Goal: Answer question/provide support: Share knowledge or assist other users

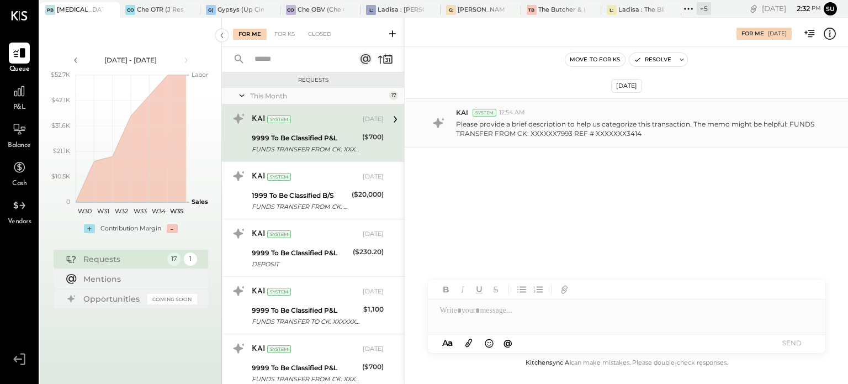
click at [543, 120] on p "Please provide a brief description to help us categorize this transaction. The …" at bounding box center [638, 128] width 364 height 19
click at [830, 31] on icon at bounding box center [830, 34] width 14 height 14
click at [293, 195] on div "For Me For KS Closed Requests This Month 17 KAI System [DATE] 9999 To Be Classi…" at bounding box center [535, 201] width 626 height 366
click at [293, 195] on div "1999 To Be Classified B/S" at bounding box center [300, 195] width 97 height 11
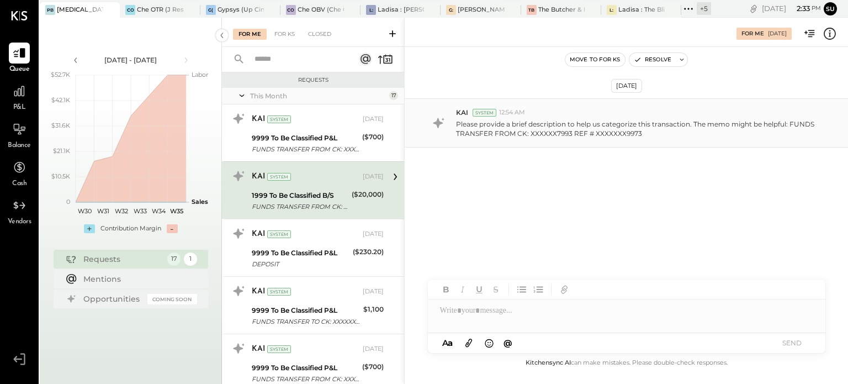
click at [499, 126] on p "Please provide a brief description to help us categorize this transaction. The …" at bounding box center [638, 128] width 364 height 19
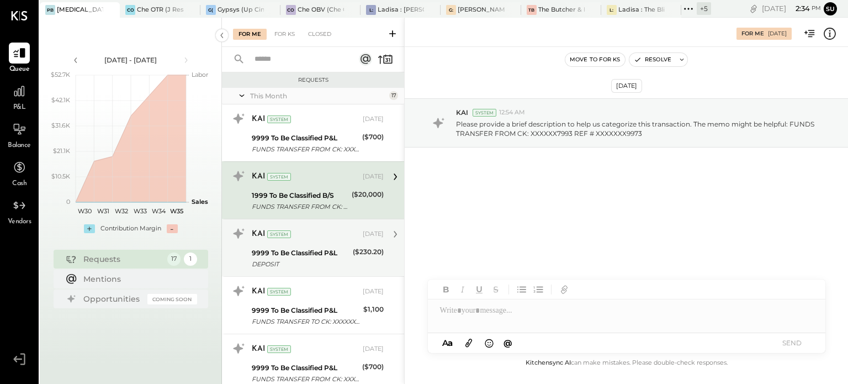
click at [267, 253] on div "9999 To Be Classified P&L" at bounding box center [301, 252] width 98 height 11
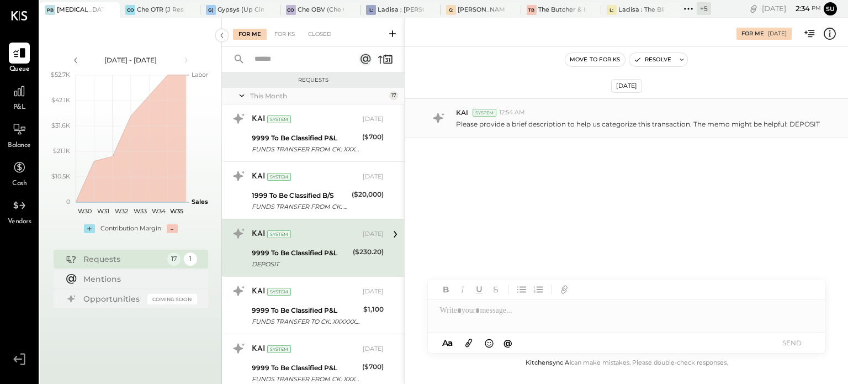
click at [714, 115] on div "KAI System 12:54 AM" at bounding box center [647, 112] width 383 height 9
click at [832, 33] on icon at bounding box center [830, 34] width 14 height 14
click at [323, 311] on div "For Me For KS Closed Requests This Month 17 KAI System [DATE] 9999 To Be Classi…" at bounding box center [535, 201] width 626 height 366
click at [323, 311] on div "9999 To Be Classified P&L" at bounding box center [306, 310] width 108 height 11
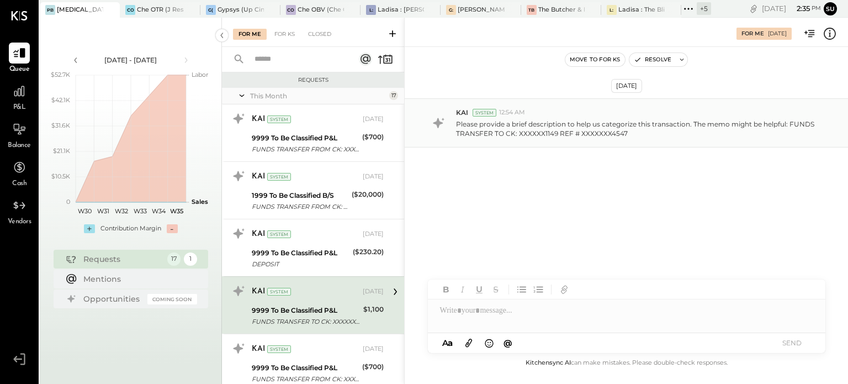
click at [632, 130] on p "Please provide a brief description to help us categorize this transaction. The …" at bounding box center [638, 128] width 364 height 19
click at [829, 34] on icon at bounding box center [830, 34] width 14 height 14
click at [486, 313] on div "For Me For KS Closed Requests This Month 17 KAI System [DATE] 9999 To Be Classi…" at bounding box center [535, 201] width 626 height 366
click at [481, 306] on div at bounding box center [627, 310] width 398 height 22
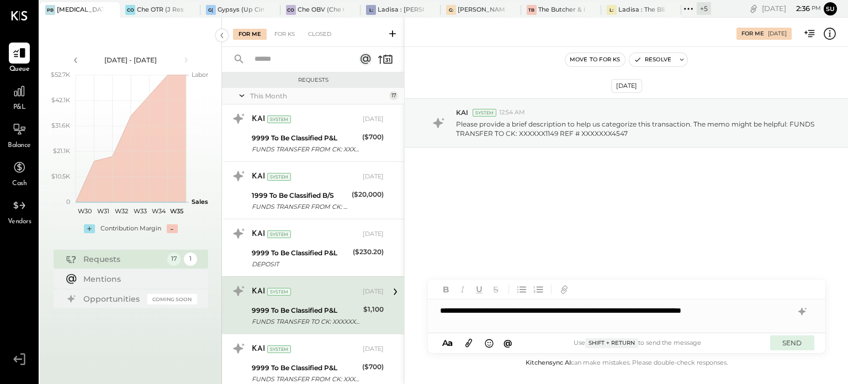
click at [791, 342] on button "SEND" at bounding box center [792, 342] width 44 height 15
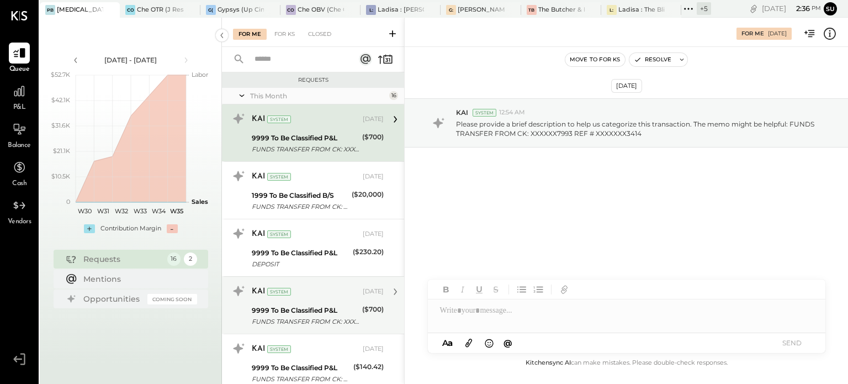
click at [333, 306] on div "9999 To Be Classified P&L" at bounding box center [305, 310] width 107 height 11
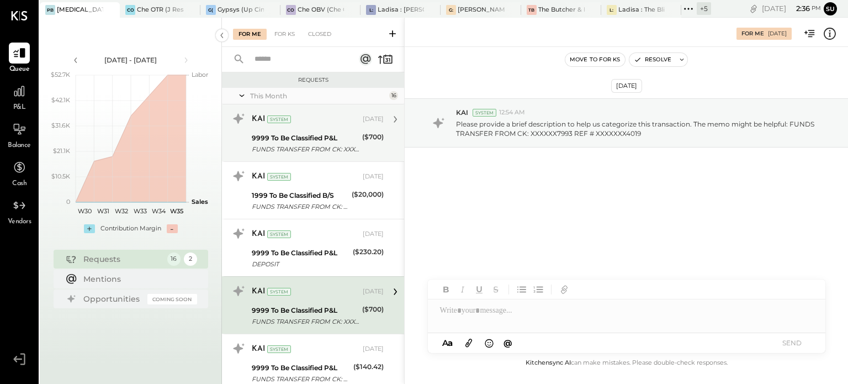
click at [355, 144] on div "FUNDS TRANSFER FROM CK: XXXXXX7993 REF # XXXXXXX3414" at bounding box center [305, 149] width 107 height 11
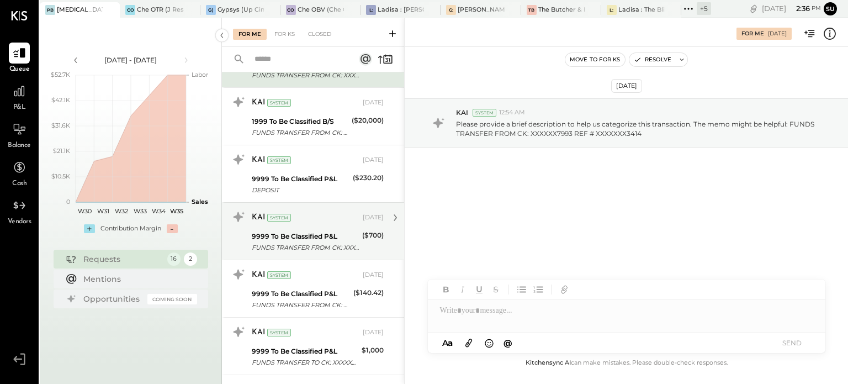
scroll to position [73, 0]
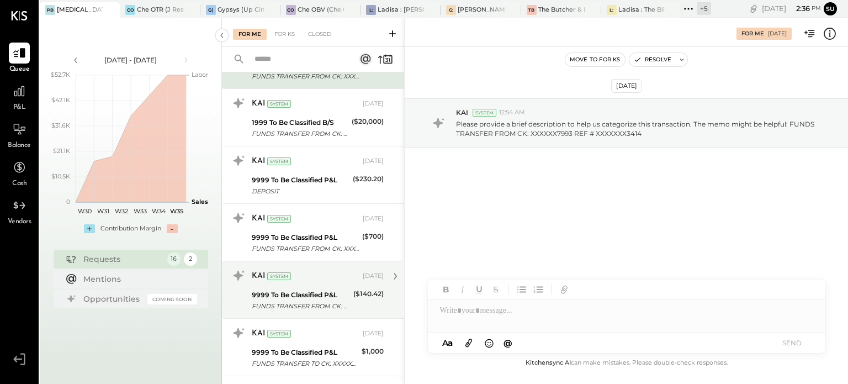
click at [306, 290] on div "9999 To Be Classified P&L" at bounding box center [301, 294] width 98 height 11
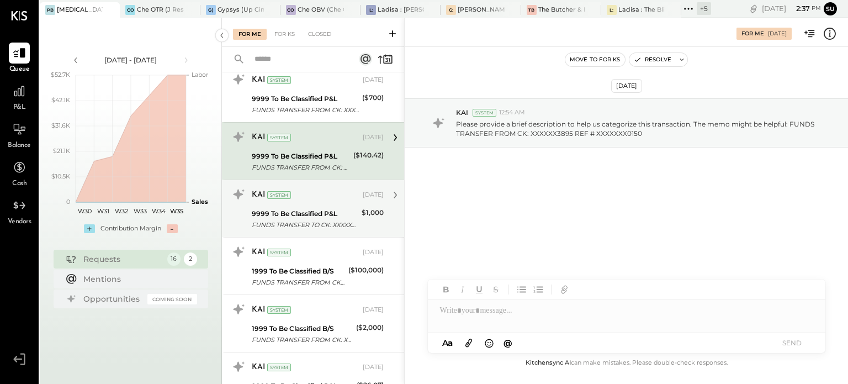
scroll to position [211, 0]
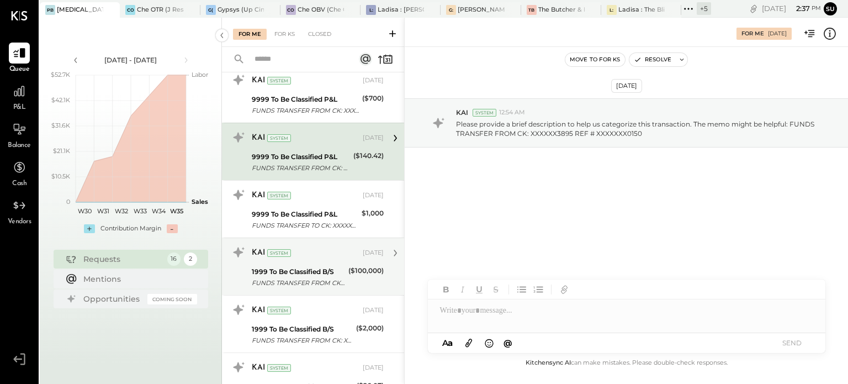
click at [303, 265] on div "1999 To Be Classified B/S FUNDS TRANSFER FROM CK: XXXXXX7993 REF # XXXXXXX6091" at bounding box center [298, 277] width 93 height 24
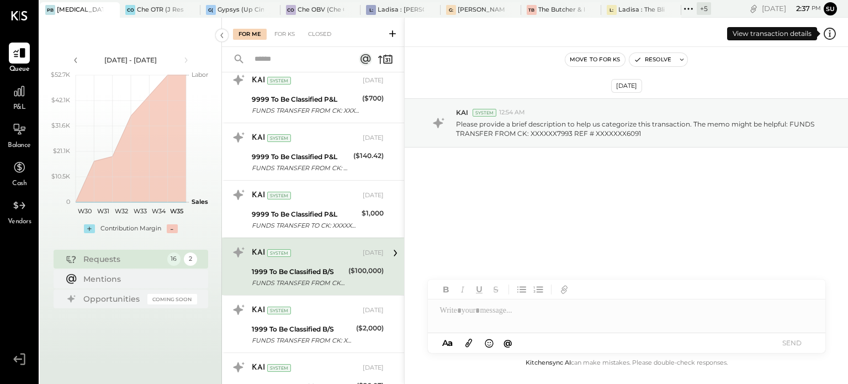
click at [828, 33] on icon at bounding box center [830, 34] width 14 height 14
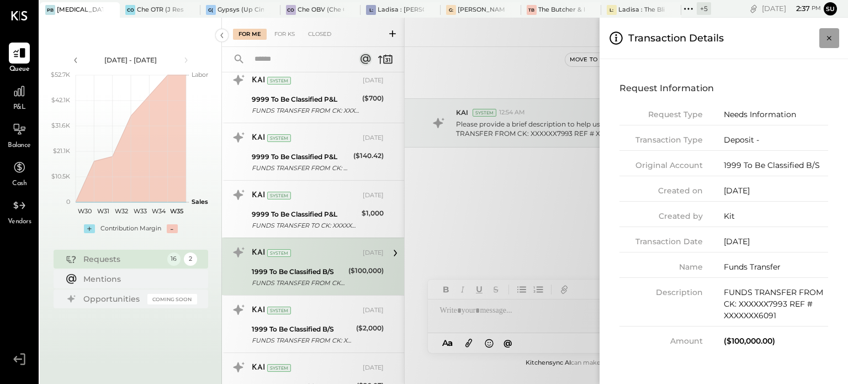
click at [830, 35] on icon "Close panel" at bounding box center [829, 38] width 11 height 11
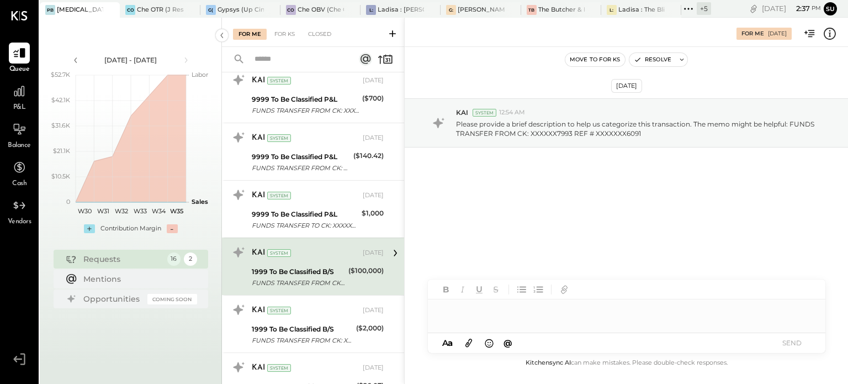
click at [470, 314] on div at bounding box center [627, 310] width 398 height 22
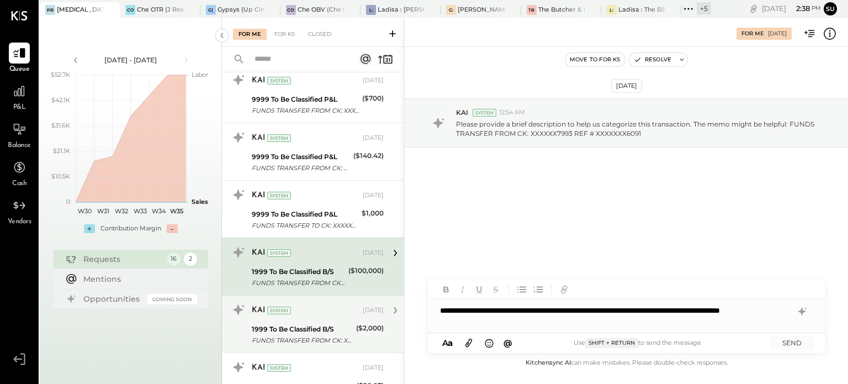
click at [301, 320] on div "KAI System [DATE] 1999 To Be Classified B/S FUNDS TRANSFER FROM CK: XXXXXX1156 …" at bounding box center [318, 324] width 132 height 46
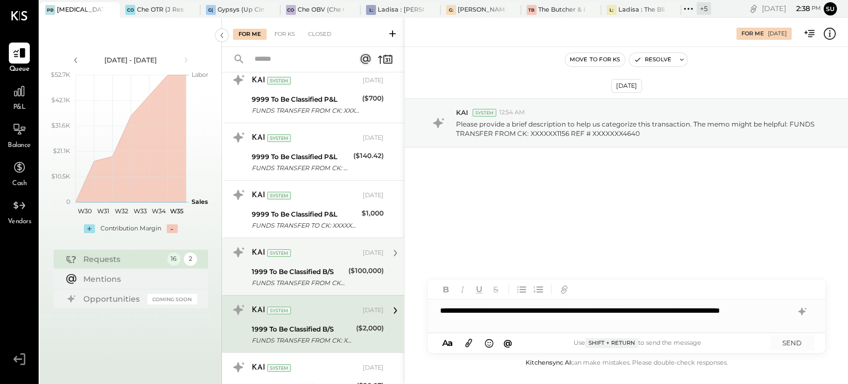
click at [345, 260] on div "KAI System [DATE]" at bounding box center [318, 252] width 132 height 19
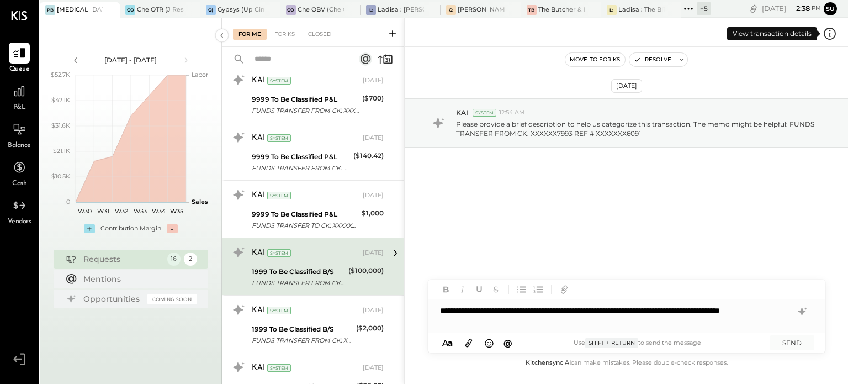
click at [829, 35] on icon at bounding box center [830, 34] width 14 height 14
click at [504, 243] on div "For Me For KS Closed Requests This Month 16 KAI System [DATE] 9999 To Be Classi…" at bounding box center [535, 201] width 626 height 366
click at [521, 322] on div "**********" at bounding box center [627, 315] width 398 height 33
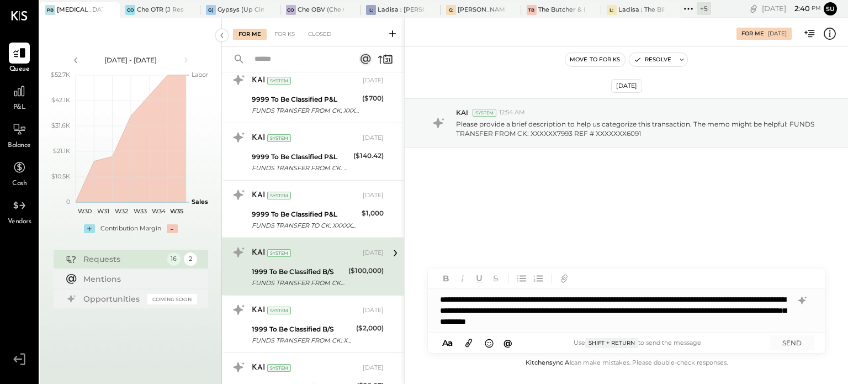
click at [602, 320] on div "**********" at bounding box center [627, 310] width 398 height 44
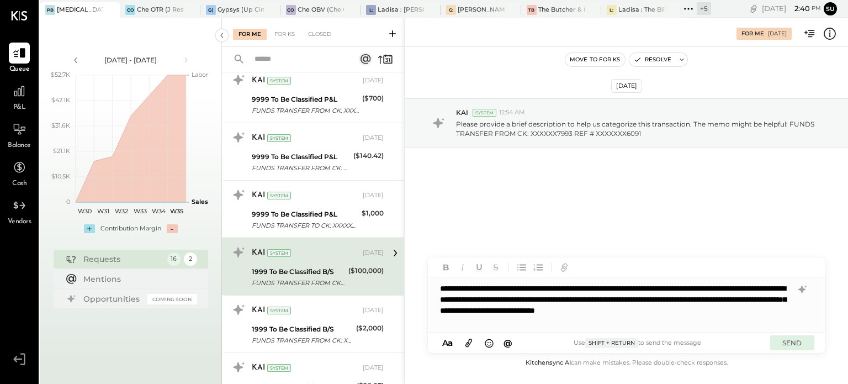
click at [785, 340] on button "SEND" at bounding box center [792, 342] width 44 height 15
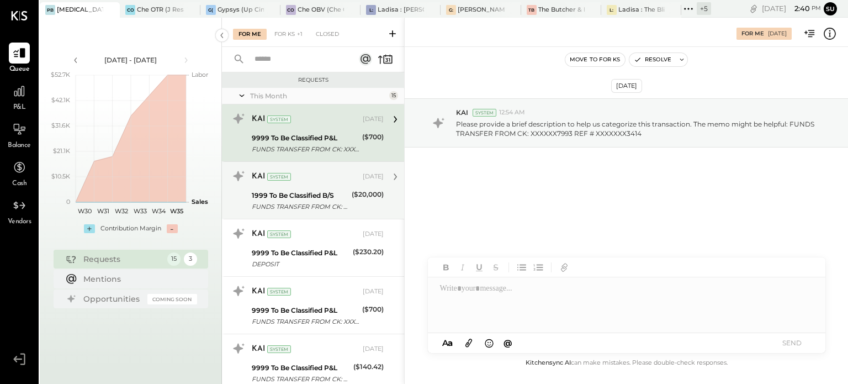
click at [302, 199] on div "1999 To Be Classified B/S" at bounding box center [300, 195] width 97 height 11
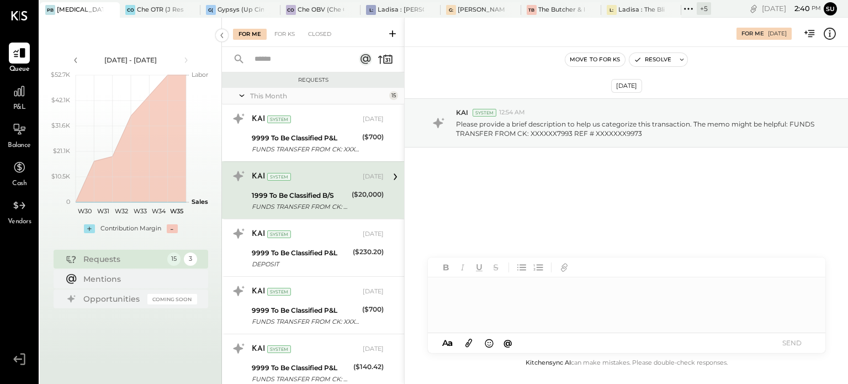
click at [450, 301] on div at bounding box center [627, 304] width 398 height 55
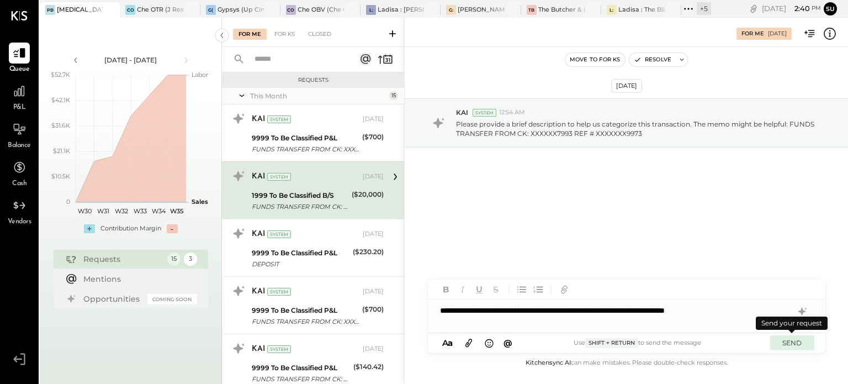
click at [795, 340] on button "SEND" at bounding box center [792, 342] width 44 height 15
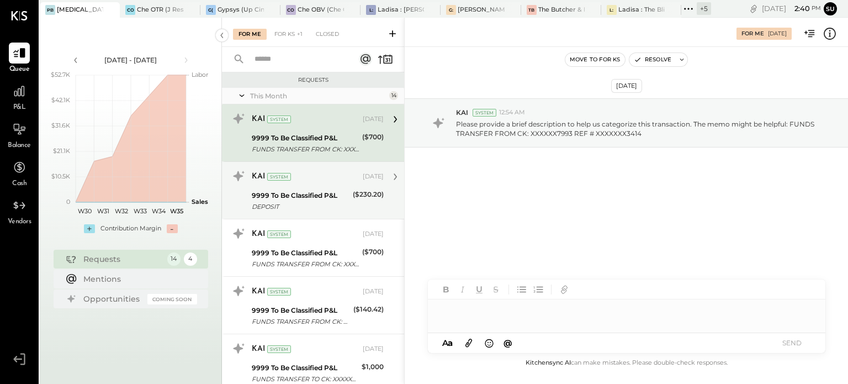
click at [311, 195] on div "9999 To Be Classified P&L" at bounding box center [301, 195] width 98 height 11
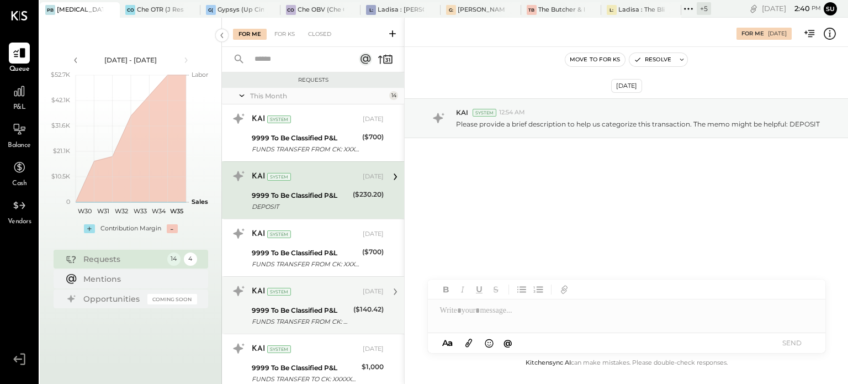
click at [294, 314] on div "9999 To Be Classified P&L" at bounding box center [301, 310] width 98 height 11
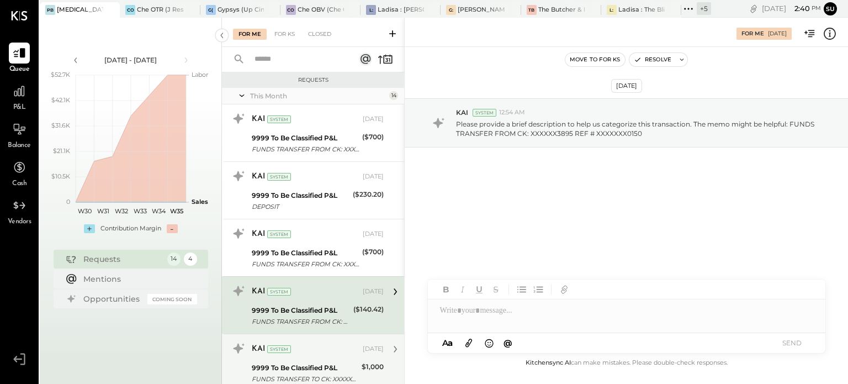
click at [285, 357] on div "KAI System [DATE]" at bounding box center [318, 349] width 132 height 19
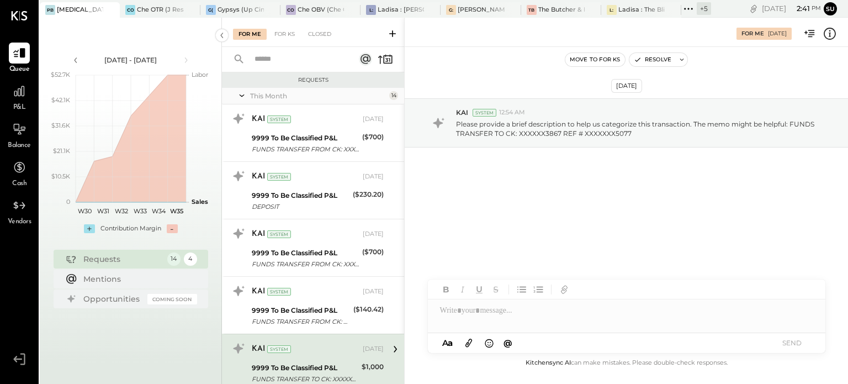
click at [285, 357] on div "KAI System [DATE]" at bounding box center [318, 349] width 132 height 19
click at [831, 31] on icon at bounding box center [830, 34] width 14 height 14
click at [306, 296] on div "For Me For KS Closed Requests This Month 14 KAI System [DATE] 9999 To Be Classi…" at bounding box center [535, 201] width 626 height 366
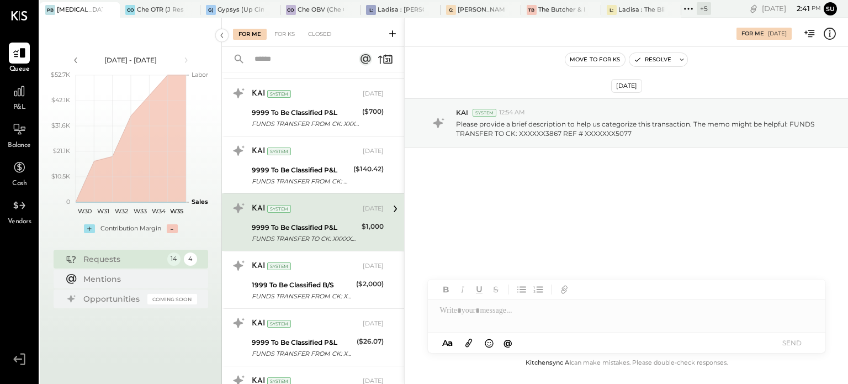
click at [306, 296] on div "FUNDS TRANSFER FROM CK: XXXXXX1156 REF # XXXXXXX4640" at bounding box center [302, 295] width 101 height 11
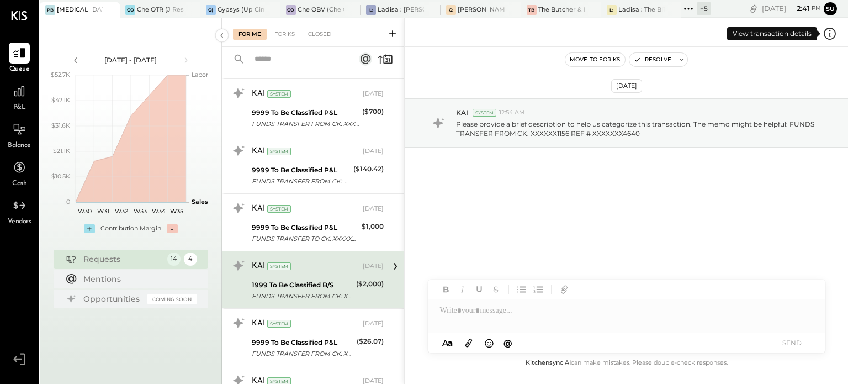
click at [828, 33] on icon at bounding box center [830, 34] width 14 height 14
click at [578, 324] on div "For Me For KS Closed Requests This Month 14 KAI System [DATE] 9999 To Be Classi…" at bounding box center [535, 201] width 626 height 366
click at [501, 308] on div at bounding box center [627, 310] width 398 height 22
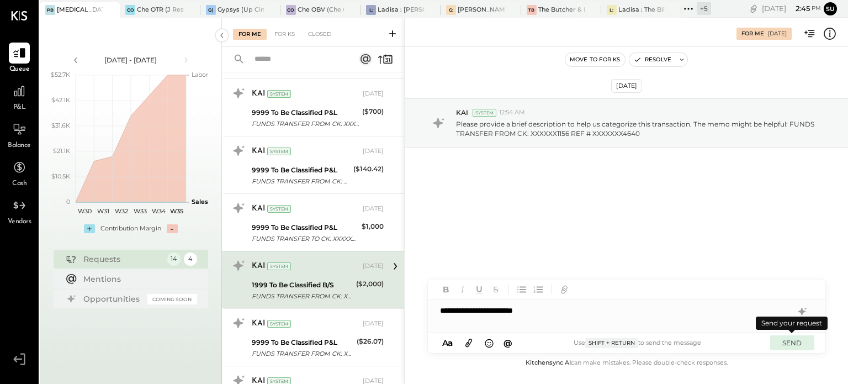
click at [792, 344] on button "SEND" at bounding box center [792, 342] width 44 height 15
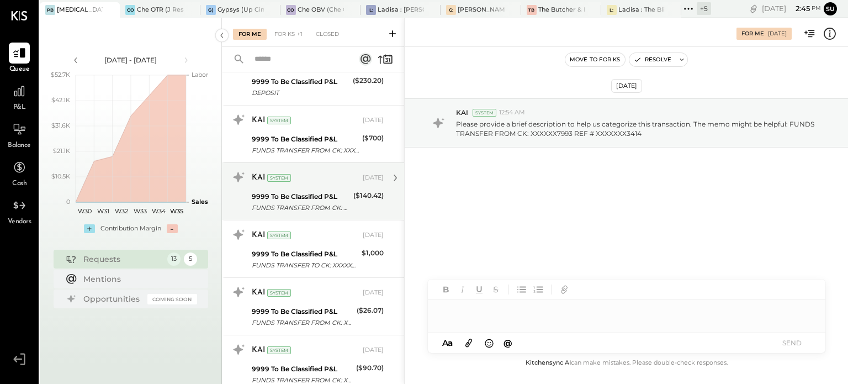
scroll to position [114, 0]
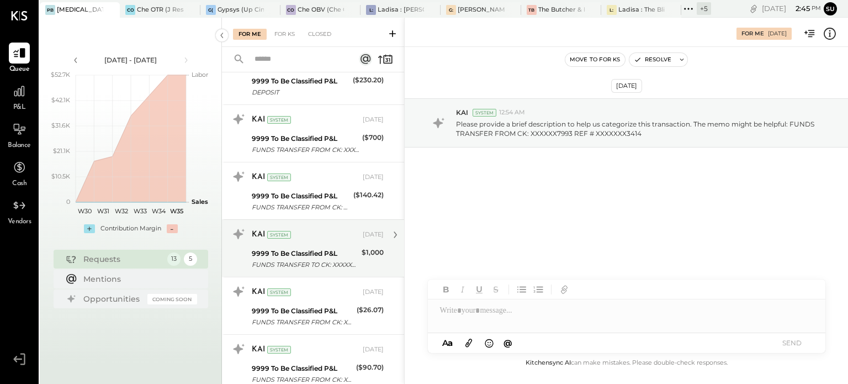
click at [327, 257] on div "9999 To Be Classified P&L" at bounding box center [305, 253] width 107 height 11
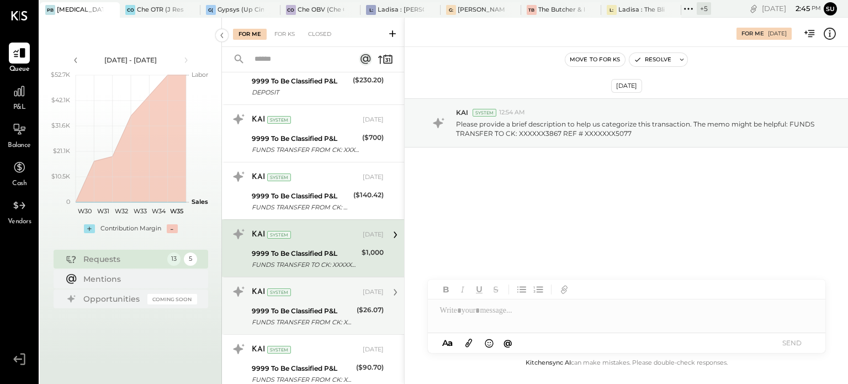
click at [299, 310] on div "9999 To Be Classified P&L" at bounding box center [303, 310] width 102 height 11
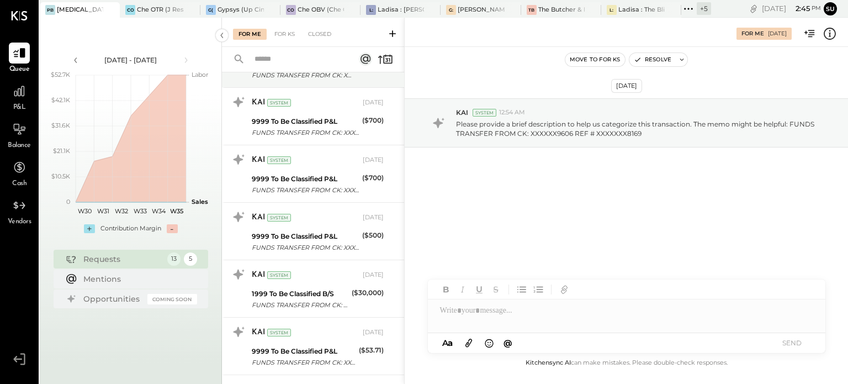
scroll to position [476, 0]
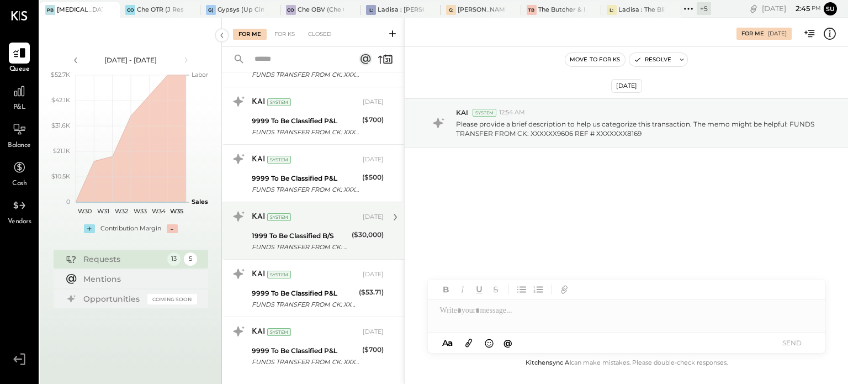
click at [315, 231] on div "1999 To Be Classified B/S" at bounding box center [300, 235] width 97 height 11
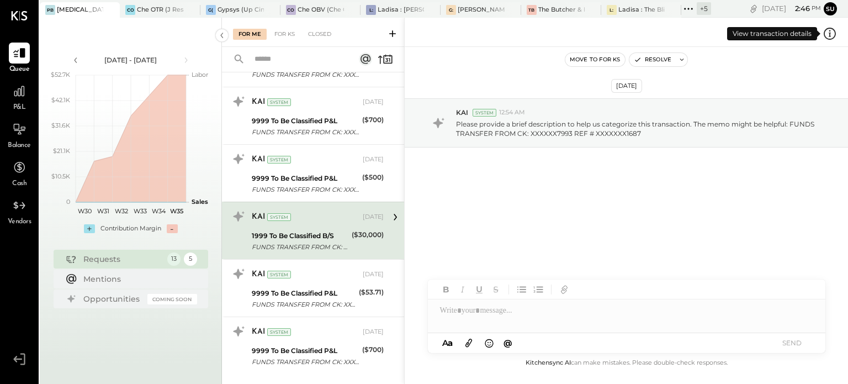
click at [832, 31] on icon at bounding box center [830, 34] width 14 height 14
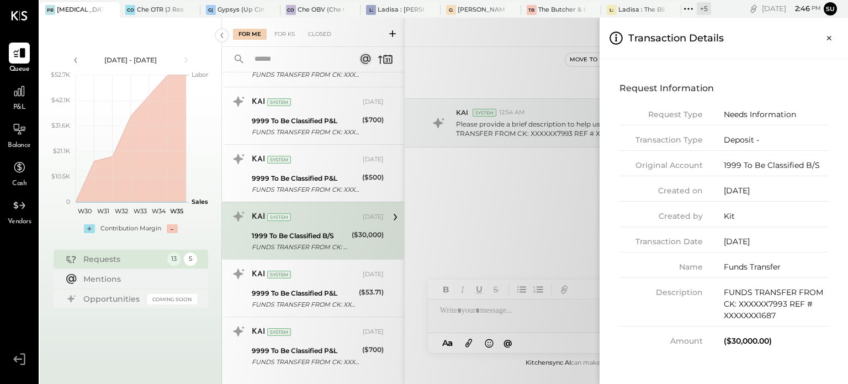
click at [470, 305] on div "For Me For KS Closed Requests This Month 13 KAI System [DATE] 9999 To Be Classi…" at bounding box center [535, 201] width 626 height 366
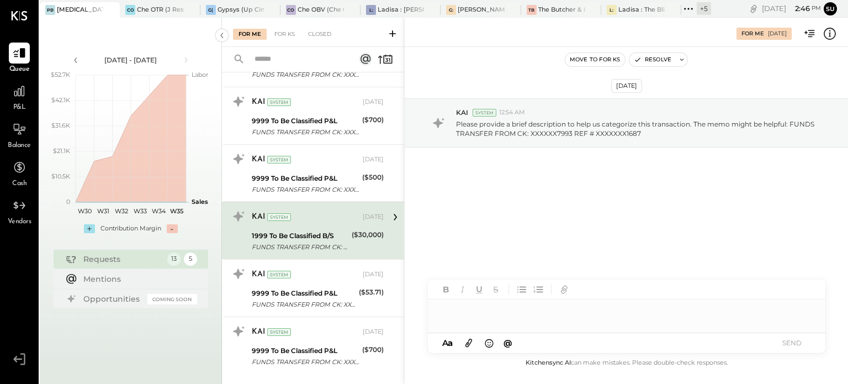
click at [470, 305] on div at bounding box center [627, 310] width 398 height 22
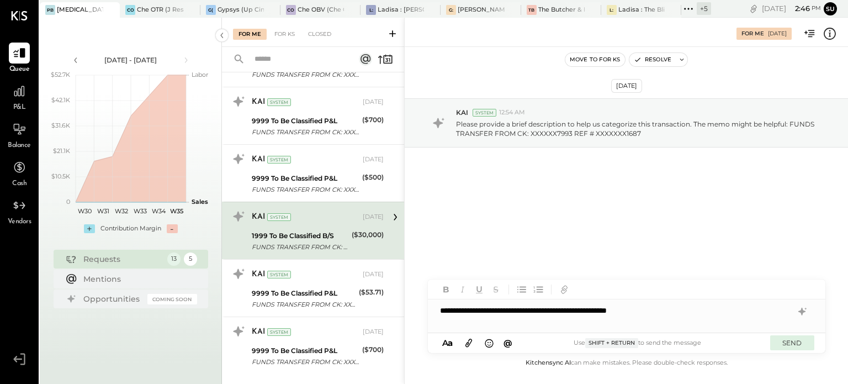
click at [795, 338] on button "SEND" at bounding box center [792, 342] width 44 height 15
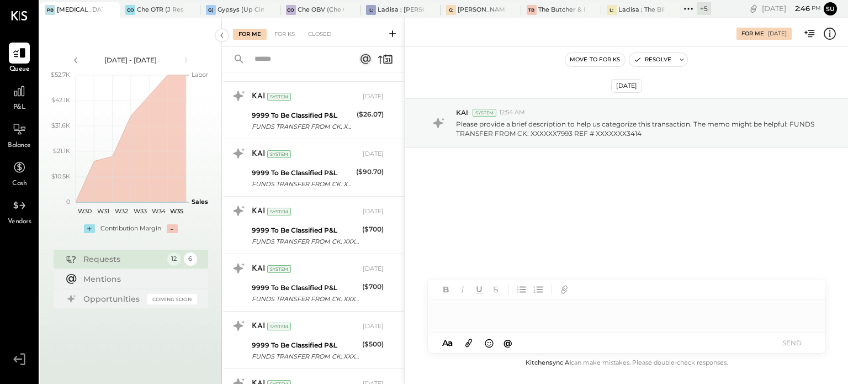
scroll to position [440, 0]
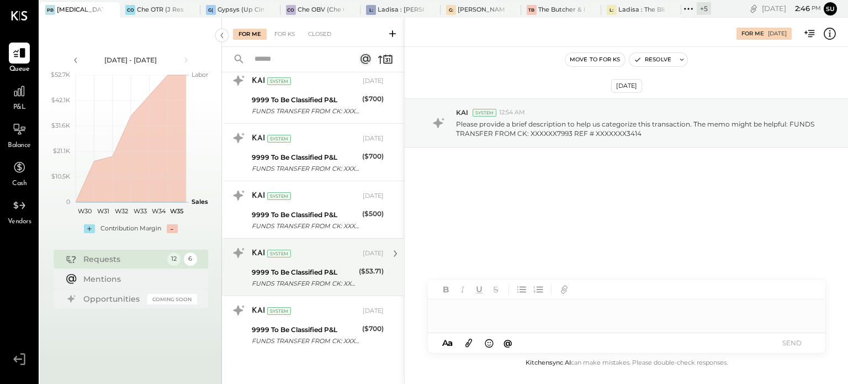
click at [314, 274] on div "9999 To Be Classified P&L" at bounding box center [304, 272] width 104 height 11
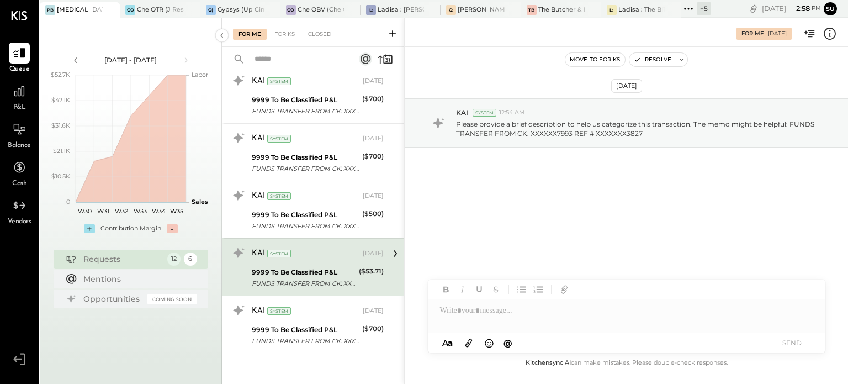
click at [309, 262] on div "KAI System [DATE] 9999 To Be Classified P&L FUNDS TRANSFER FROM CK: XXXXXX7993 …" at bounding box center [318, 267] width 132 height 46
click at [830, 36] on icon at bounding box center [830, 36] width 2 height 1
click at [525, 201] on div "For Me For KS Closed Requests This Month 12 KAI System [DATE] 9999 To Be Classi…" at bounding box center [535, 201] width 626 height 366
drag, startPoint x: 525, startPoint y: 201, endPoint x: 462, endPoint y: 224, distance: 66.4
click at [462, 224] on div "[DATE] KAI System 12:54 AM Please provide a brief description to help us catego…" at bounding box center [626, 153] width 443 height 156
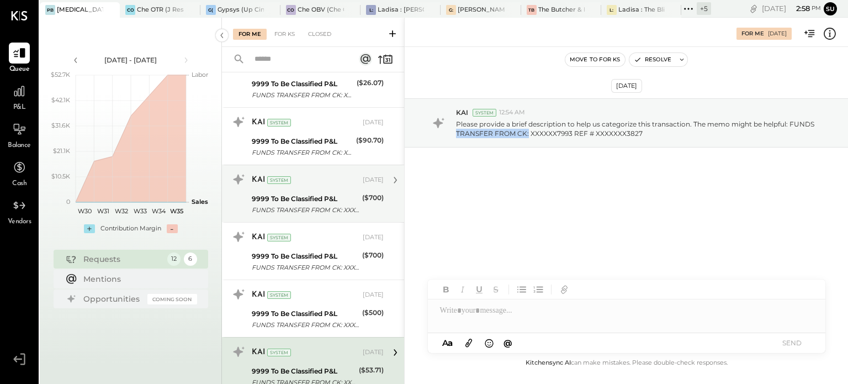
scroll to position [337, 0]
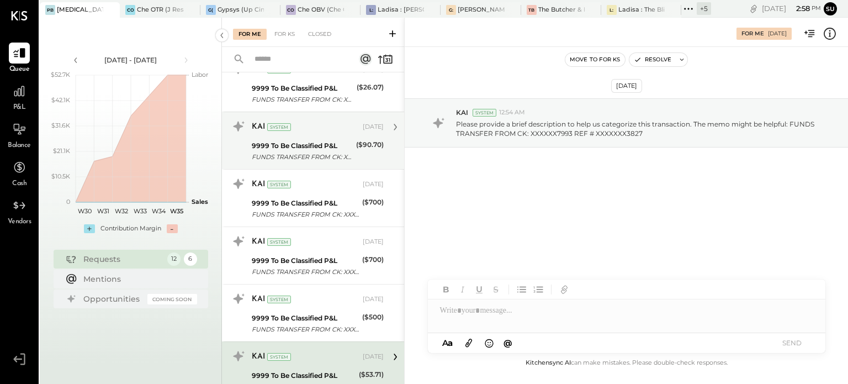
click at [318, 136] on div "KAI System [DATE] 9999 To Be Classified P&L FUNDS TRANSFER FROM CK: XXXXXX4583 …" at bounding box center [318, 141] width 132 height 46
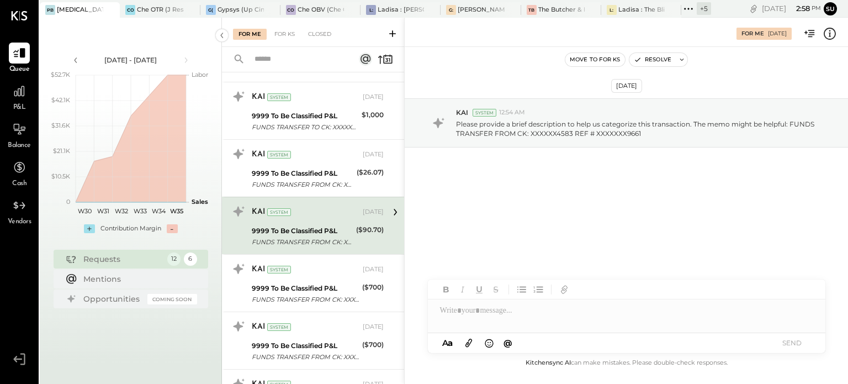
scroll to position [248, 0]
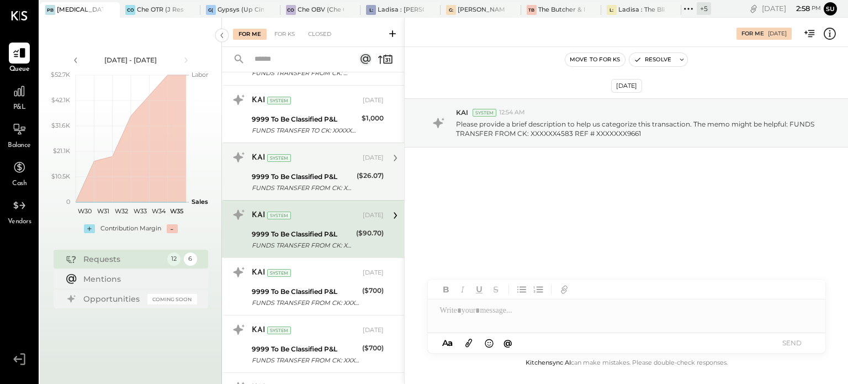
click at [310, 158] on div "KAI System" at bounding box center [306, 157] width 109 height 11
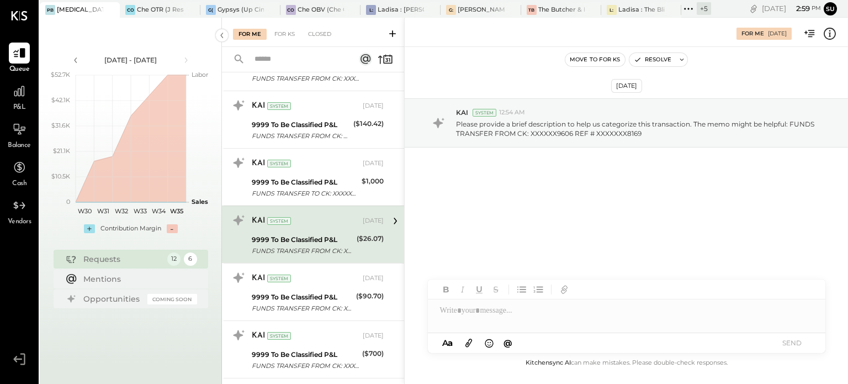
scroll to position [183, 0]
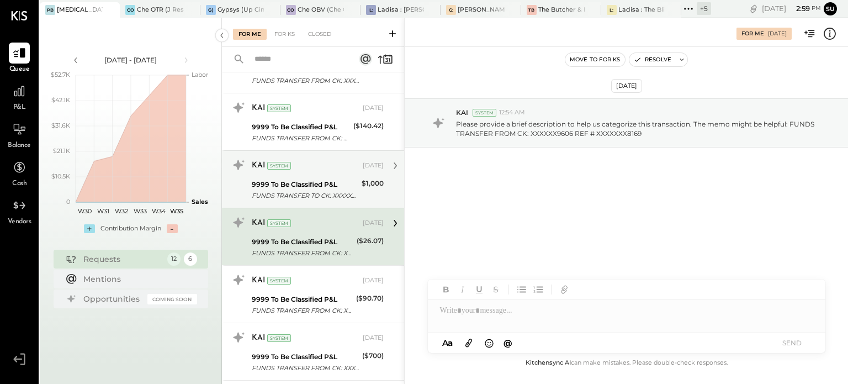
click at [305, 178] on div "9999 To Be Classified P&L FUNDS TRANSFER TO CK: XXXXXX3867 REF # XXXXXXX5077" at bounding box center [305, 190] width 107 height 24
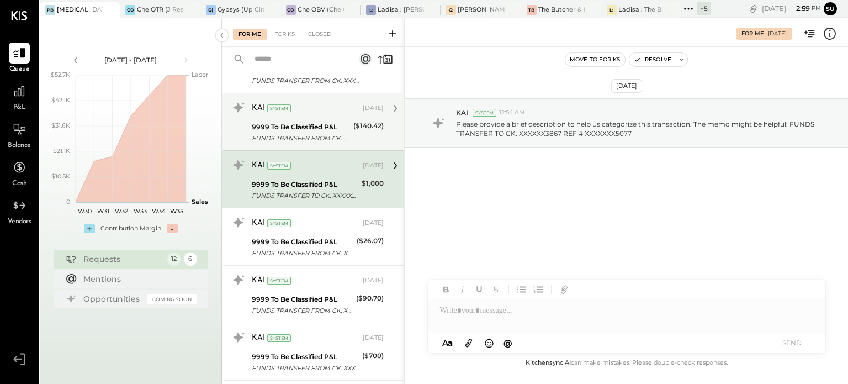
click at [317, 123] on div "9999 To Be Classified P&L" at bounding box center [301, 126] width 98 height 11
